Goal: Transaction & Acquisition: Subscribe to service/newsletter

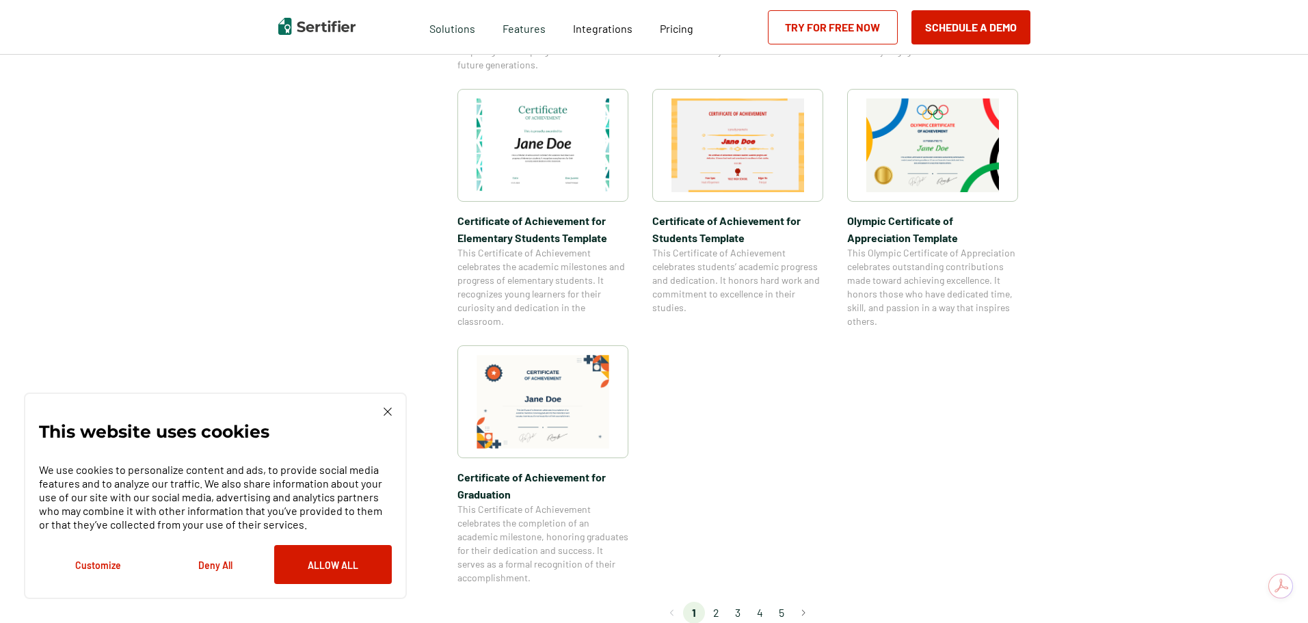
scroll to position [1163, 0]
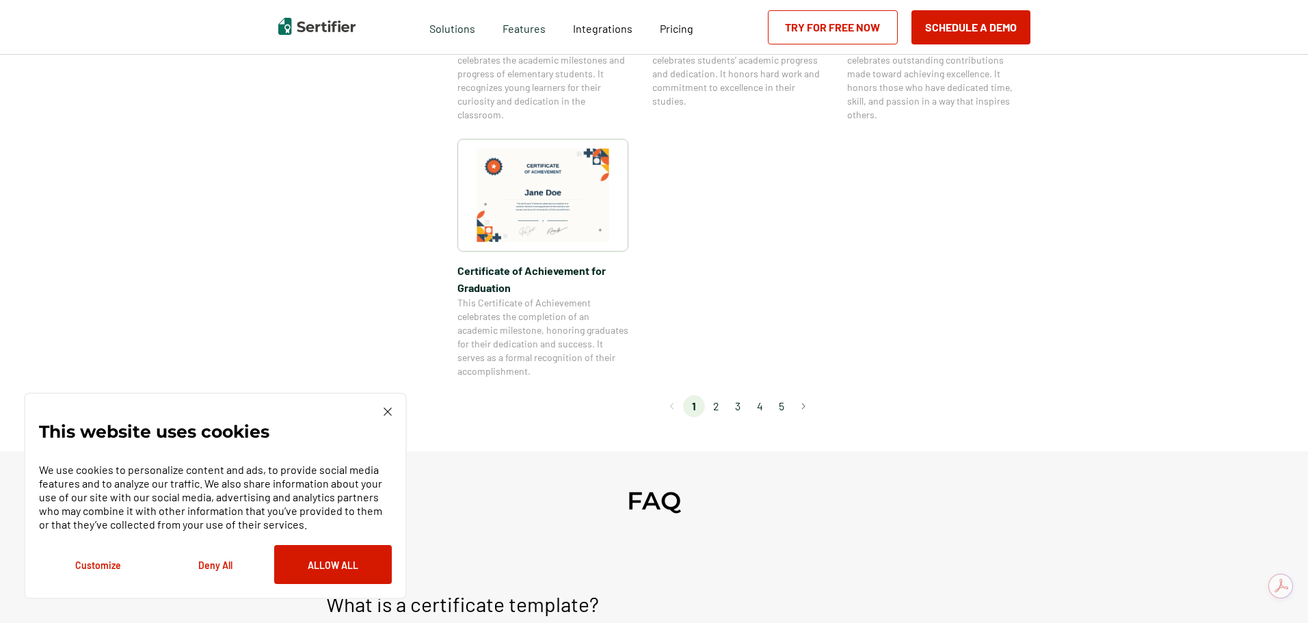
click at [722, 401] on li "2" at bounding box center [716, 406] width 22 height 22
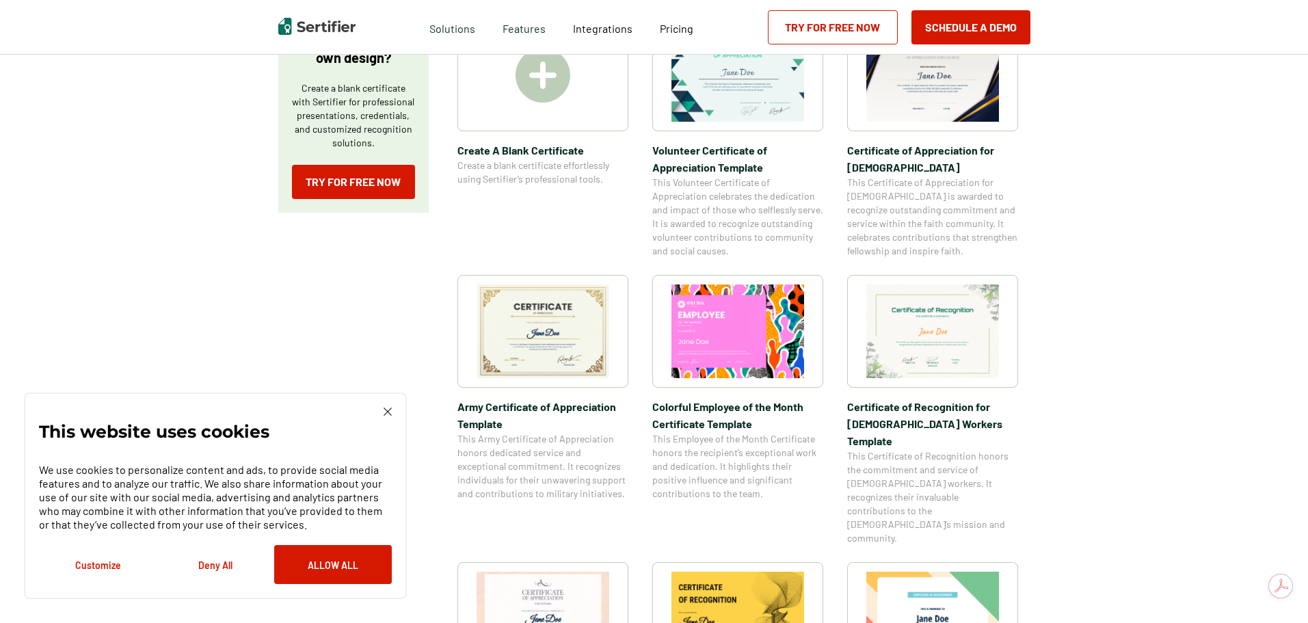
scroll to position [342, 0]
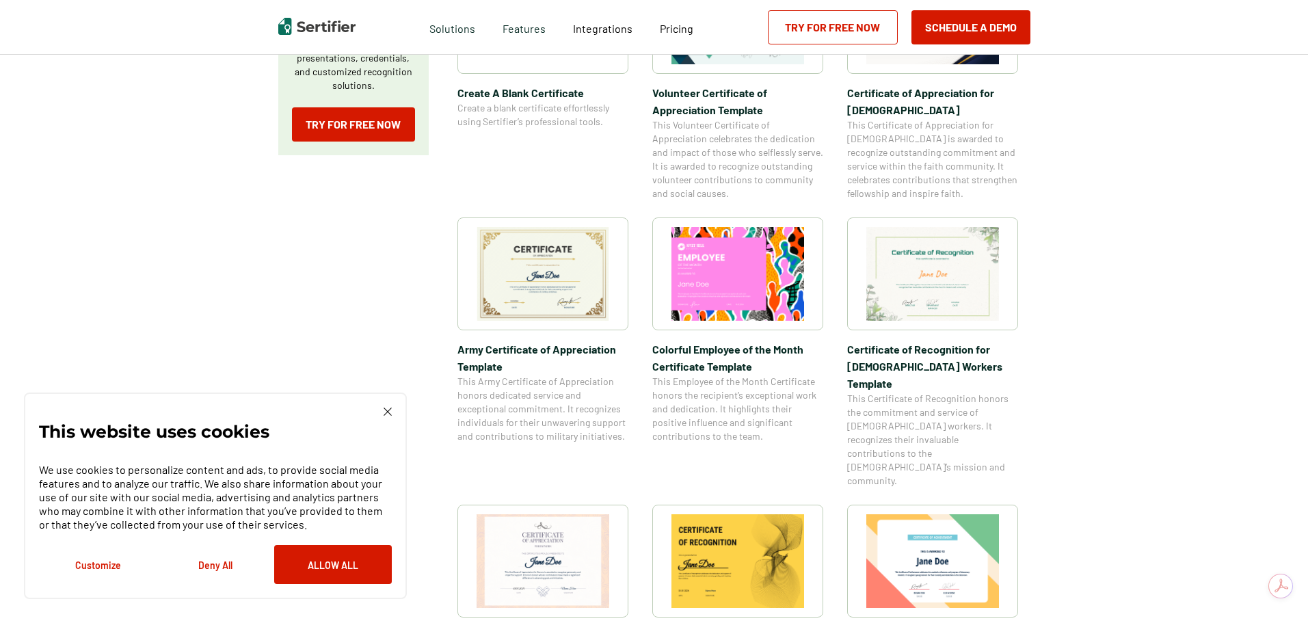
click at [548, 261] on img at bounding box center [543, 274] width 133 height 94
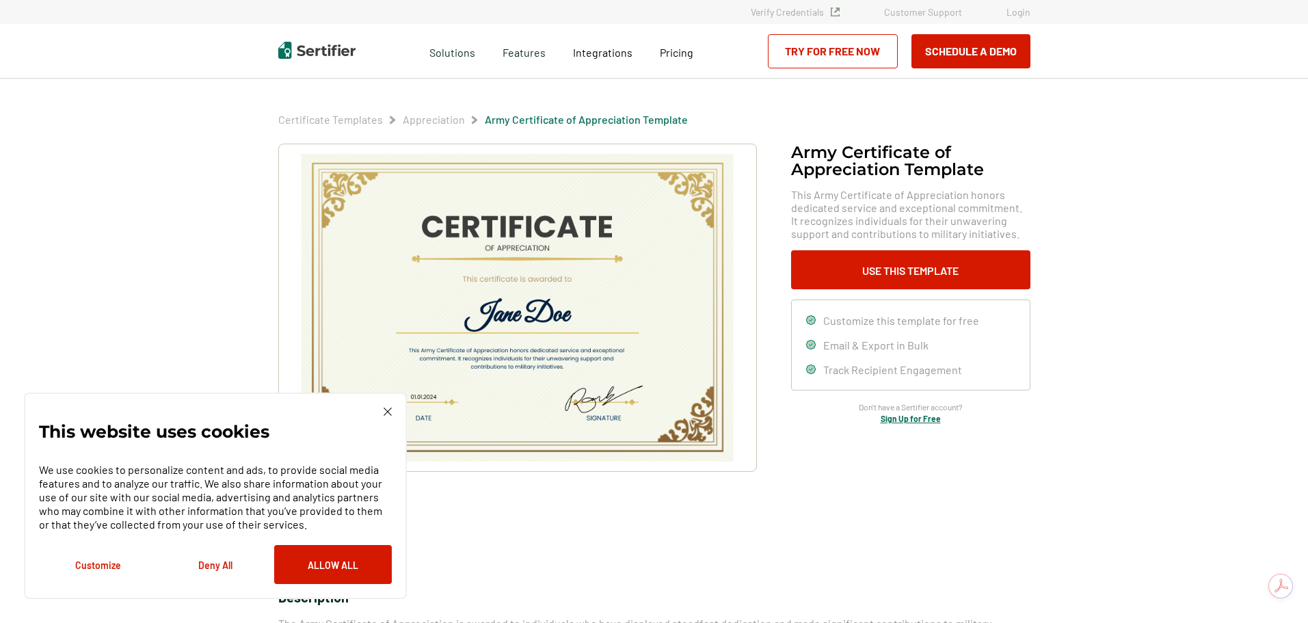
click at [332, 563] on button "Allow All" at bounding box center [333, 564] width 118 height 39
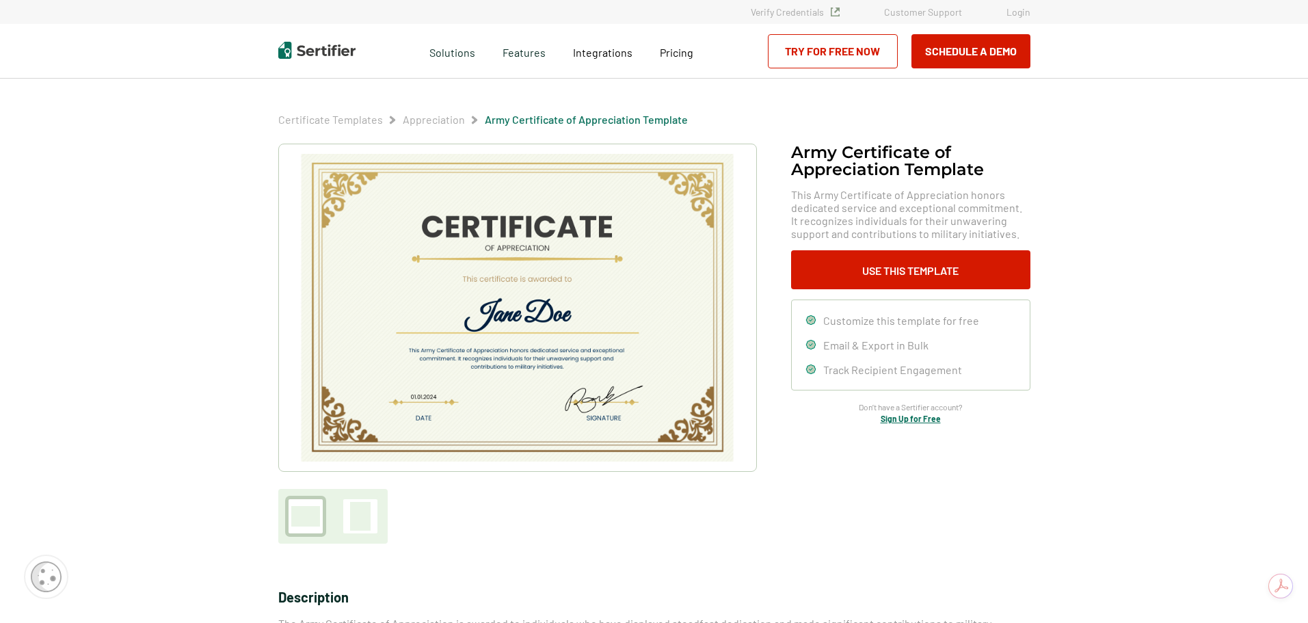
click at [827, 52] on link "Try for Free Now" at bounding box center [833, 51] width 130 height 34
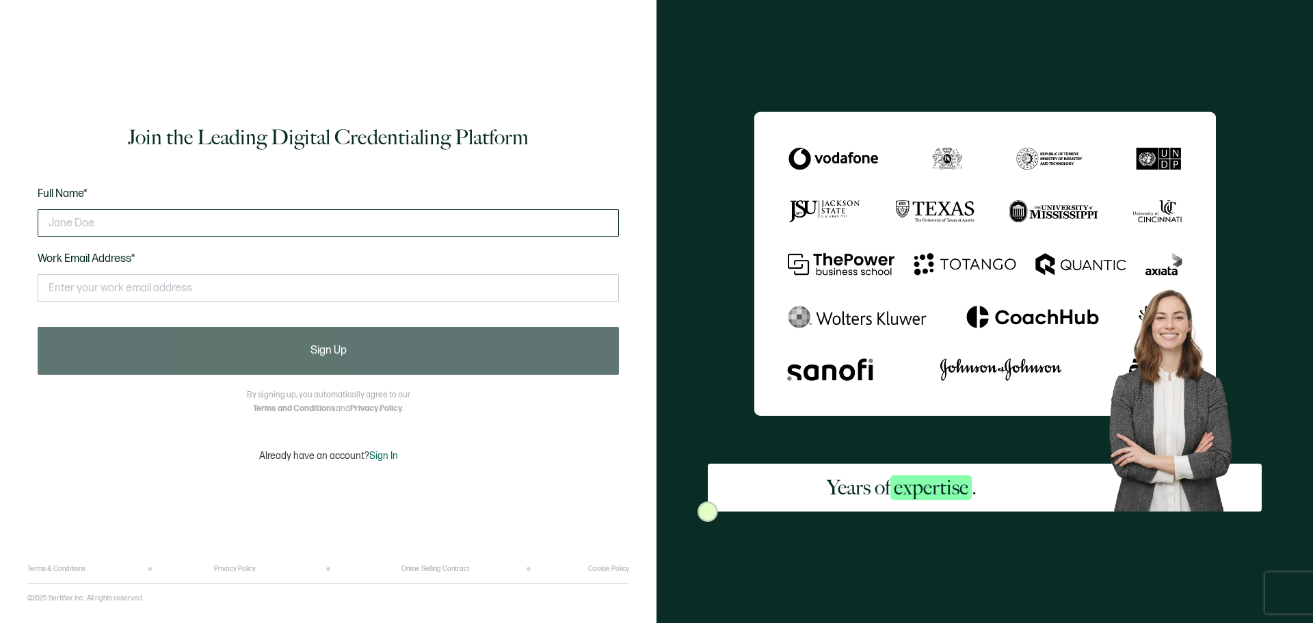
click at [77, 218] on input "text" at bounding box center [328, 222] width 581 height 27
type input "[PERSON_NAME]"
click at [66, 286] on input "text" at bounding box center [328, 287] width 581 height 27
type input "[EMAIL_ADDRESS][DOMAIN_NAME]"
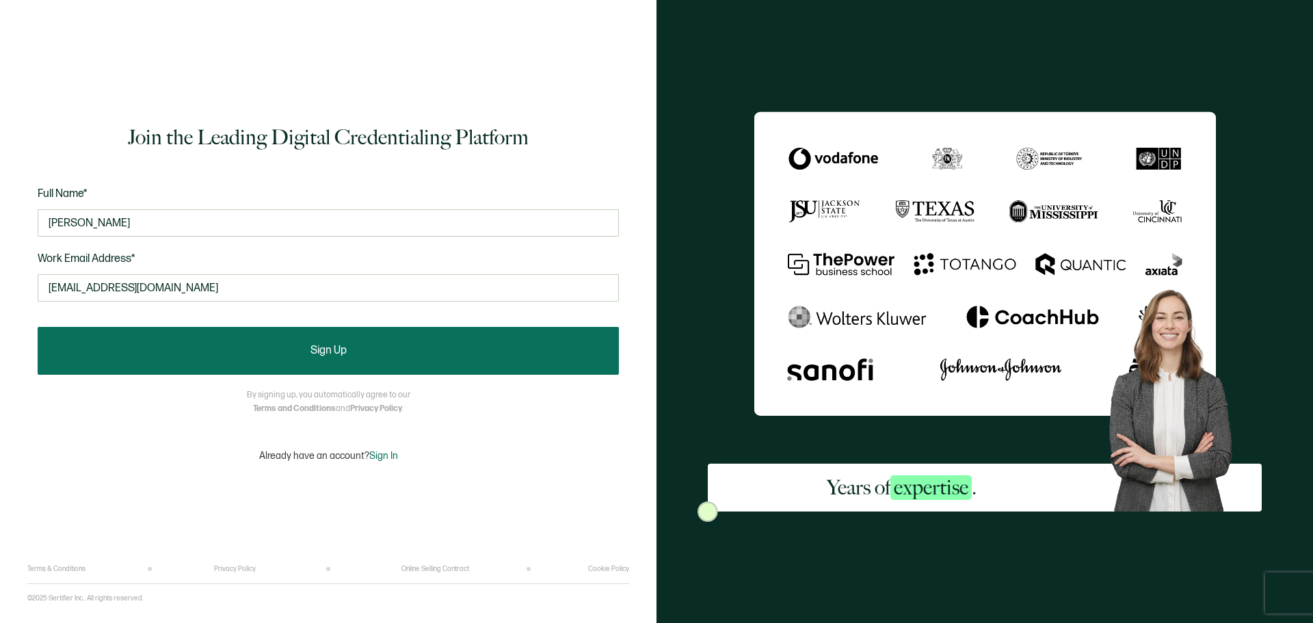
click at [355, 355] on button "Sign Up" at bounding box center [328, 351] width 581 height 48
